Goal: Task Accomplishment & Management: Manage account settings

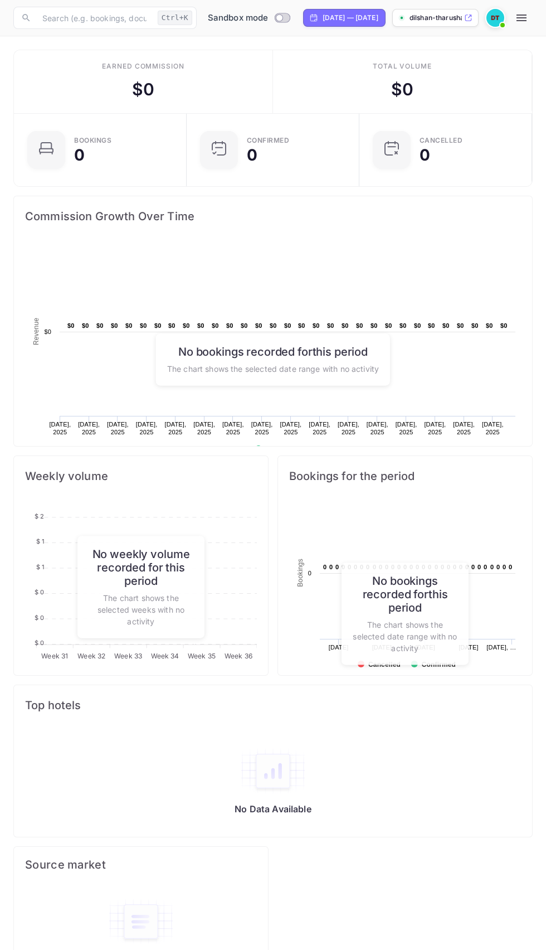
scroll to position [181, 254]
click at [527, 18] on icon "button" at bounding box center [522, 17] width 10 height 7
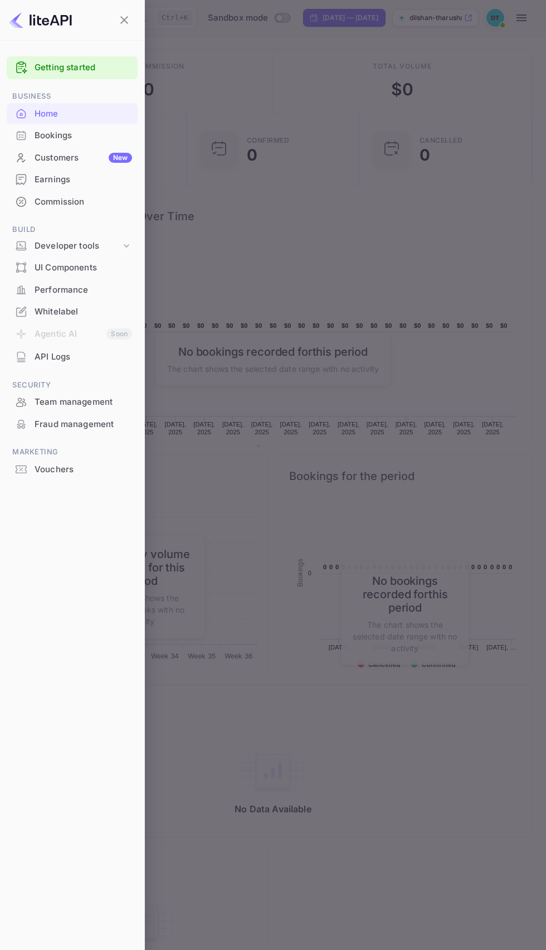
click at [103, 248] on div "Developer tools" at bounding box center [78, 246] width 86 height 13
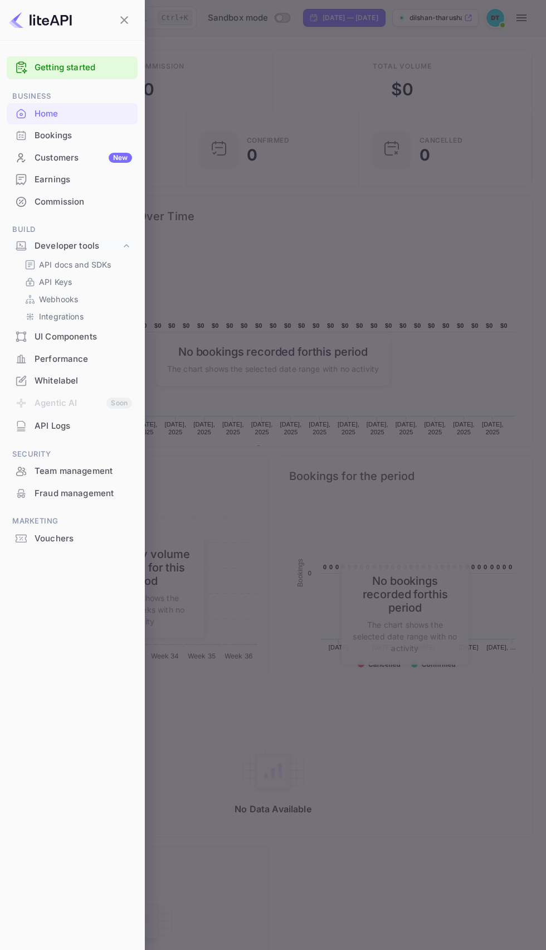
click at [57, 280] on p "API Keys" at bounding box center [55, 282] width 33 height 12
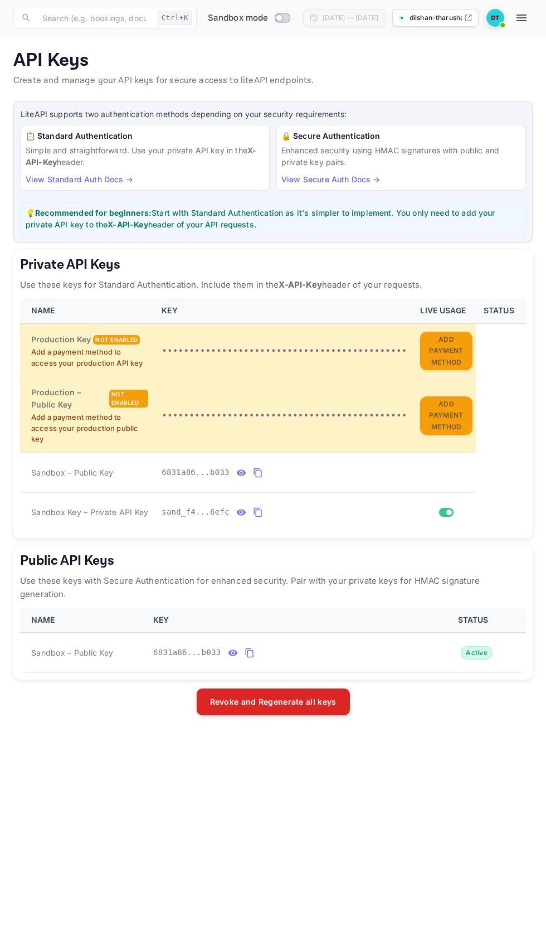
click at [254, 476] on icon "private api keys table" at bounding box center [258, 472] width 10 height 13
click at [257, 508] on icon "private api keys table" at bounding box center [258, 512] width 10 height 13
click at [248, 646] on icon "public api keys table" at bounding box center [250, 652] width 10 height 13
click at [261, 476] on icon "private api keys table" at bounding box center [258, 472] width 10 height 13
click at [257, 508] on icon "private api keys table" at bounding box center [258, 512] width 10 height 13
